Goal: Navigation & Orientation: Find specific page/section

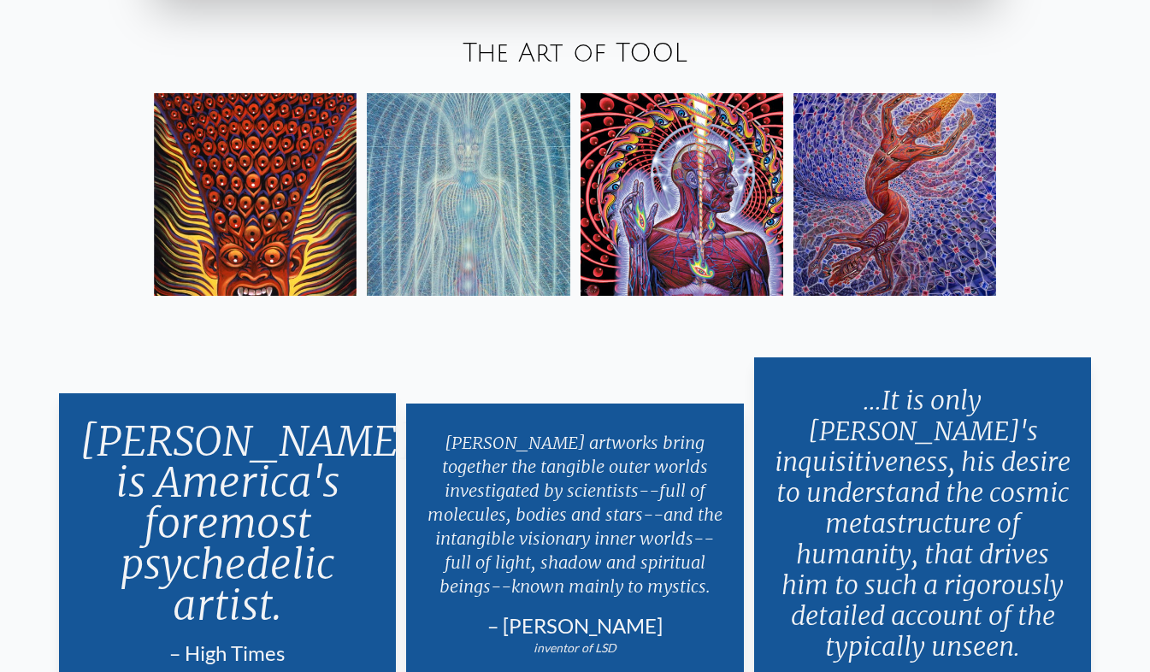
scroll to position [2944, 0]
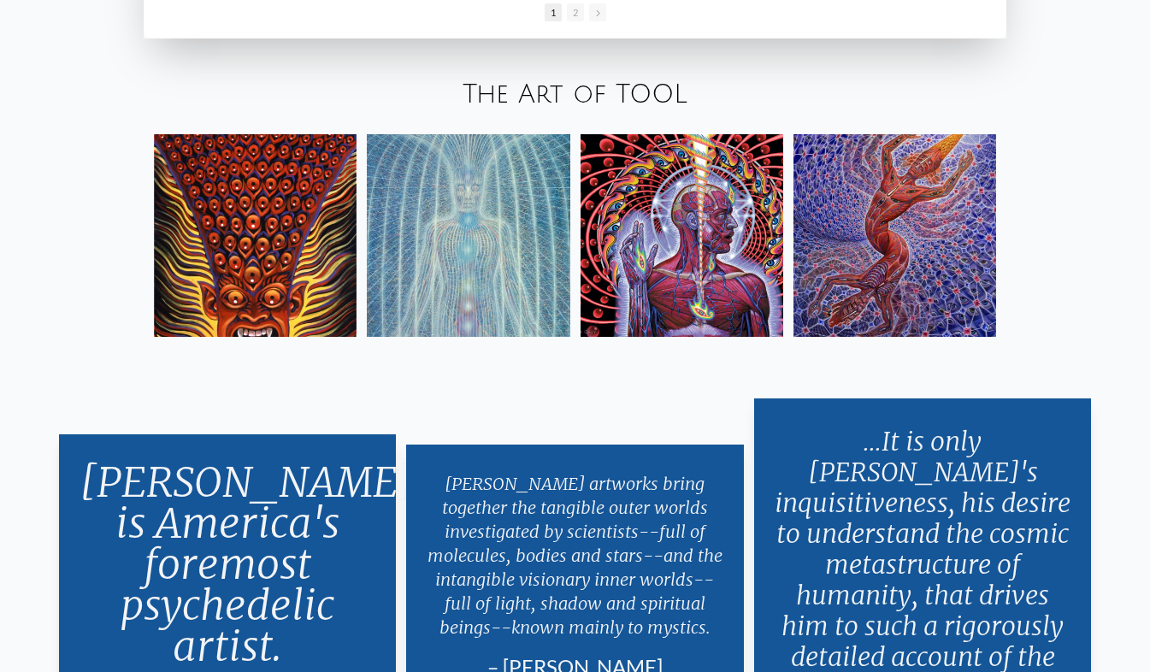
click at [868, 199] on img at bounding box center [895, 235] width 203 height 203
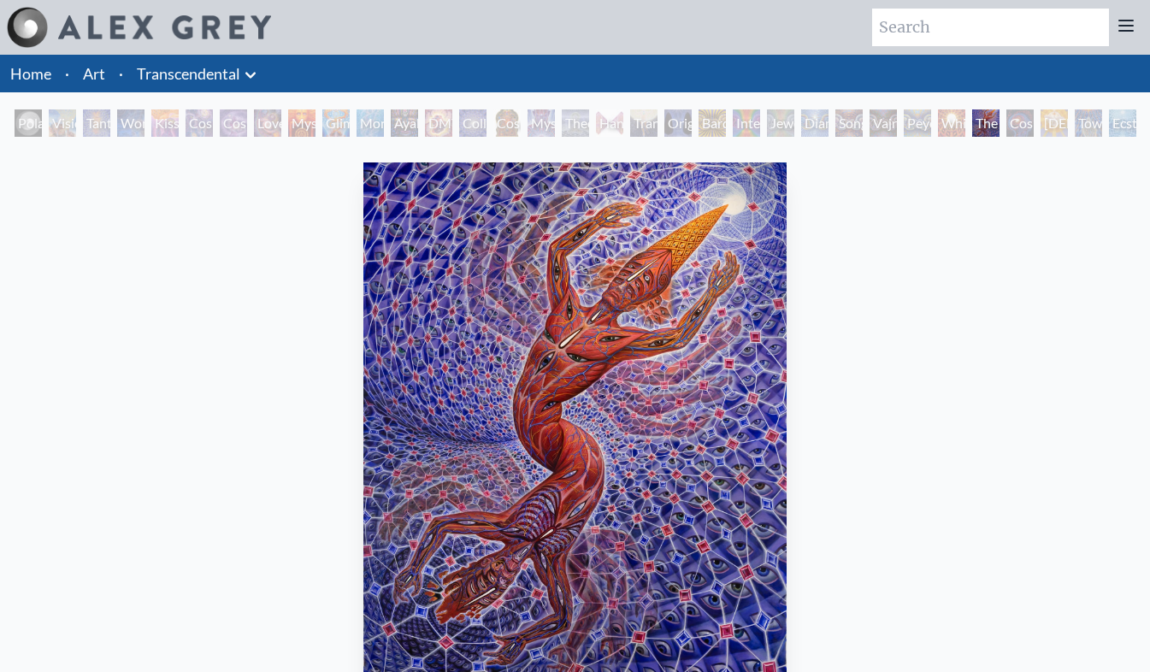
click at [166, 62] on link "Transcendental" at bounding box center [188, 74] width 103 height 24
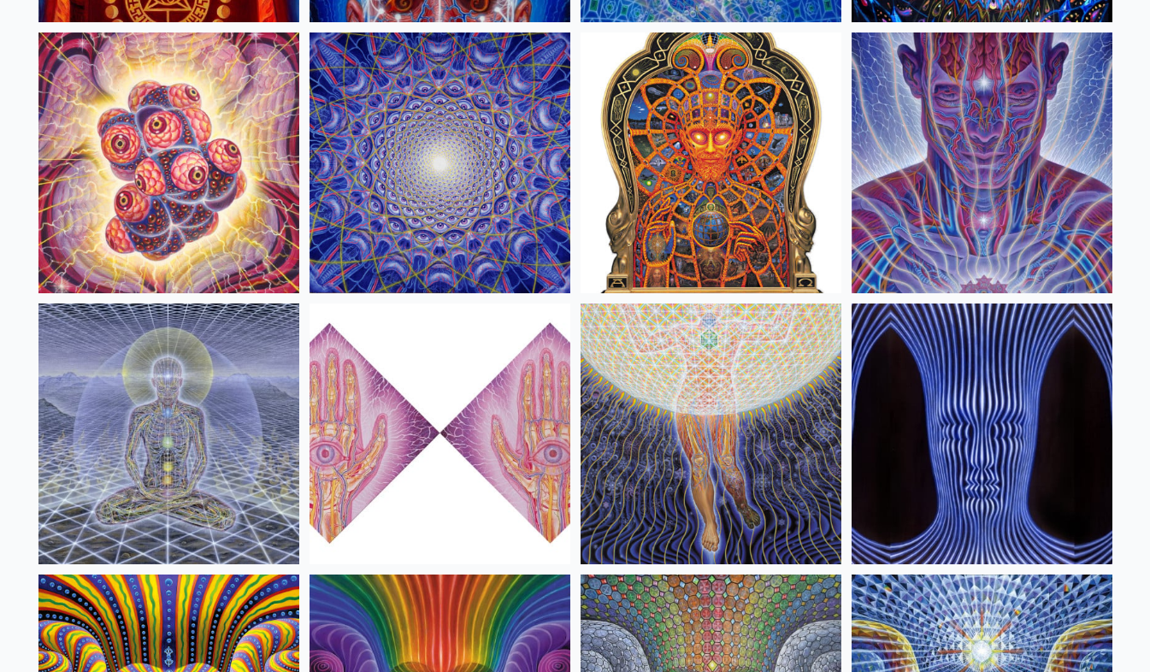
scroll to position [971, 0]
